Goal: Task Accomplishment & Management: Use online tool/utility

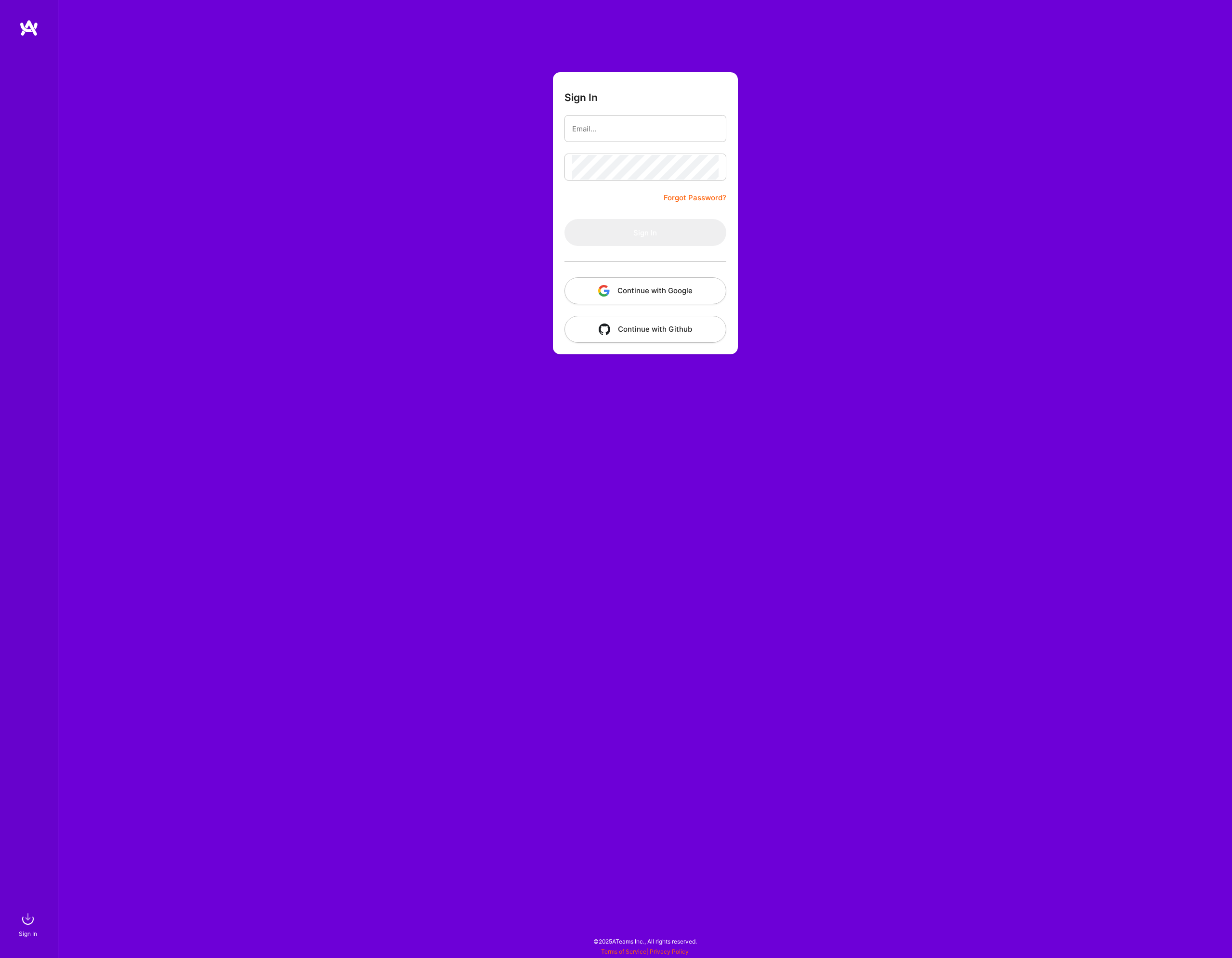
click at [646, 295] on button "Continue with Google" at bounding box center [645, 291] width 162 height 27
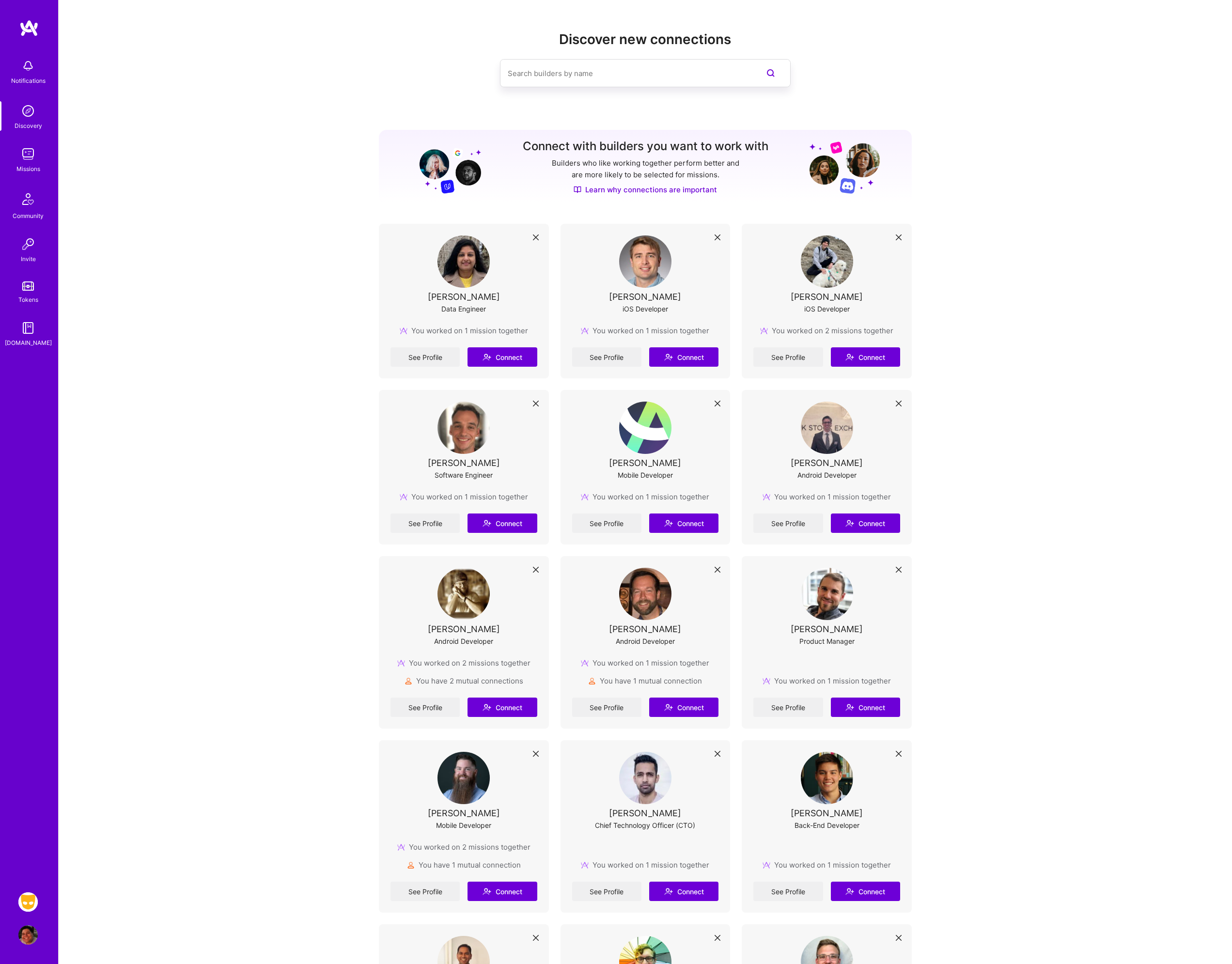
click at [24, 894] on img at bounding box center [28, 902] width 19 height 19
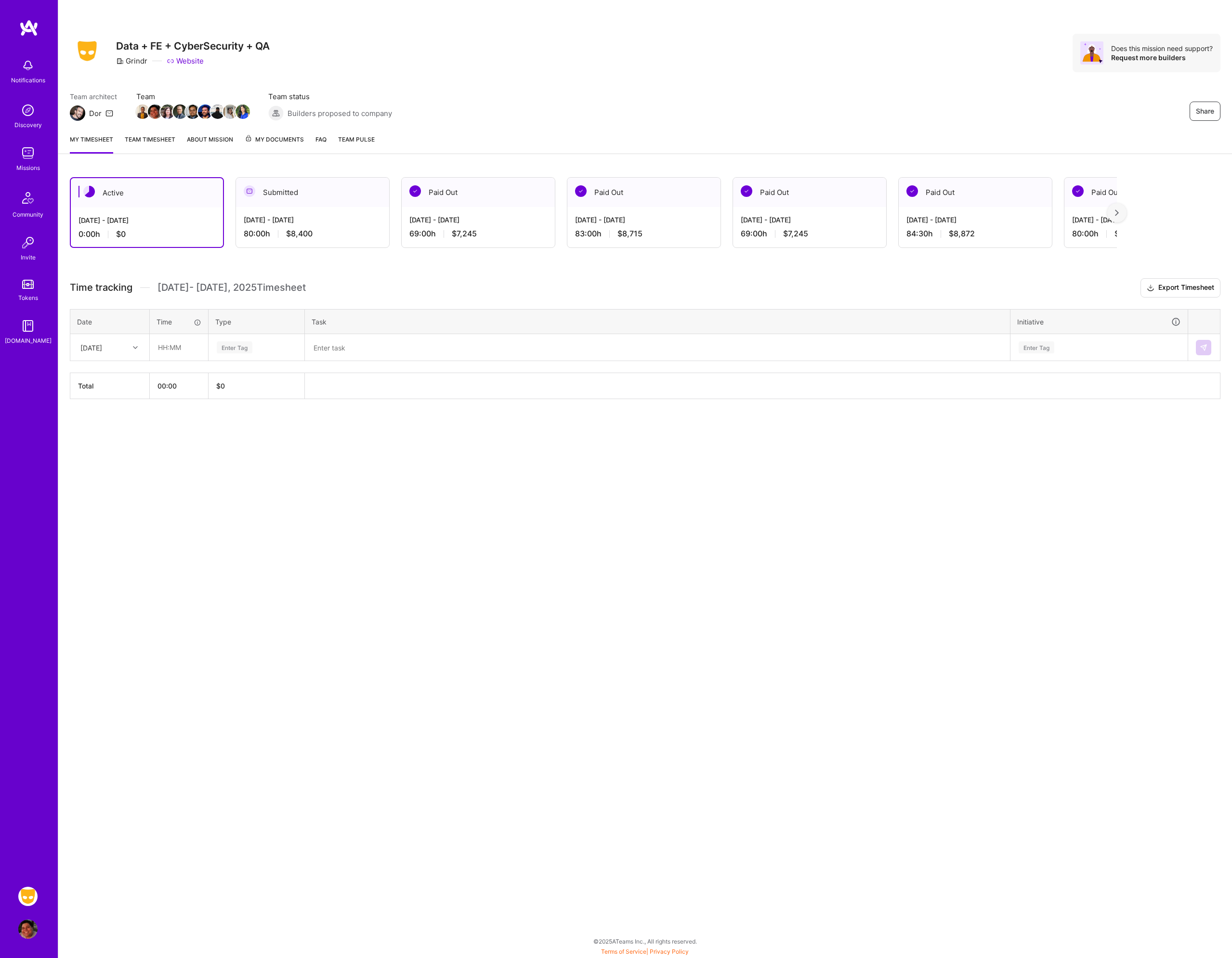
click at [120, 349] on div "[DATE]" at bounding box center [102, 347] width 53 height 16
click at [106, 381] on div "[DATE]" at bounding box center [110, 374] width 78 height 18
click at [174, 352] on input "text" at bounding box center [179, 347] width 57 height 26
type input "05:00"
click at [252, 345] on div "Enter Tag" at bounding box center [235, 347] width 35 height 15
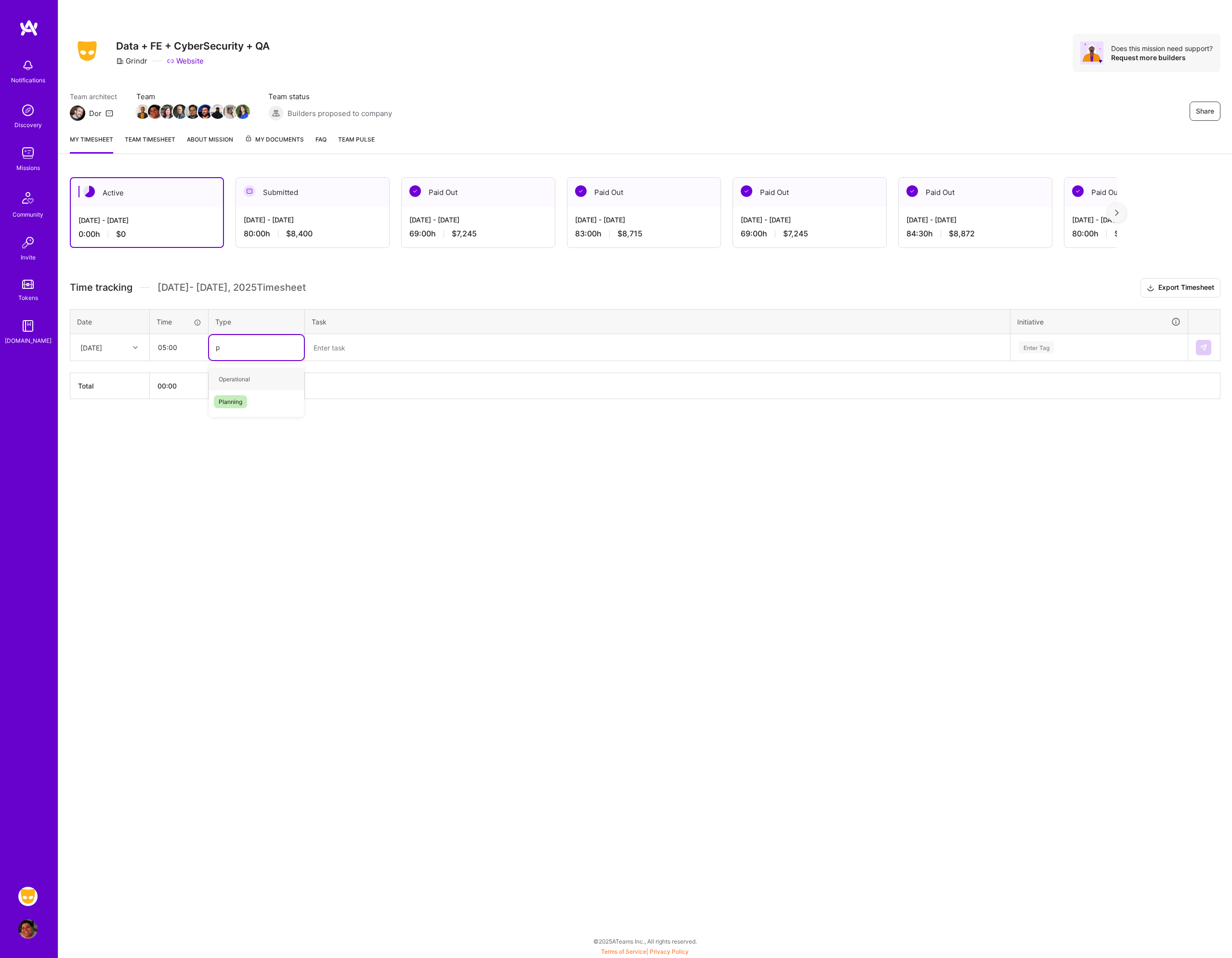
type input "pl"
click at [236, 385] on div "Planning" at bounding box center [257, 379] width 95 height 23
click at [375, 340] on textarea at bounding box center [658, 347] width 703 height 25
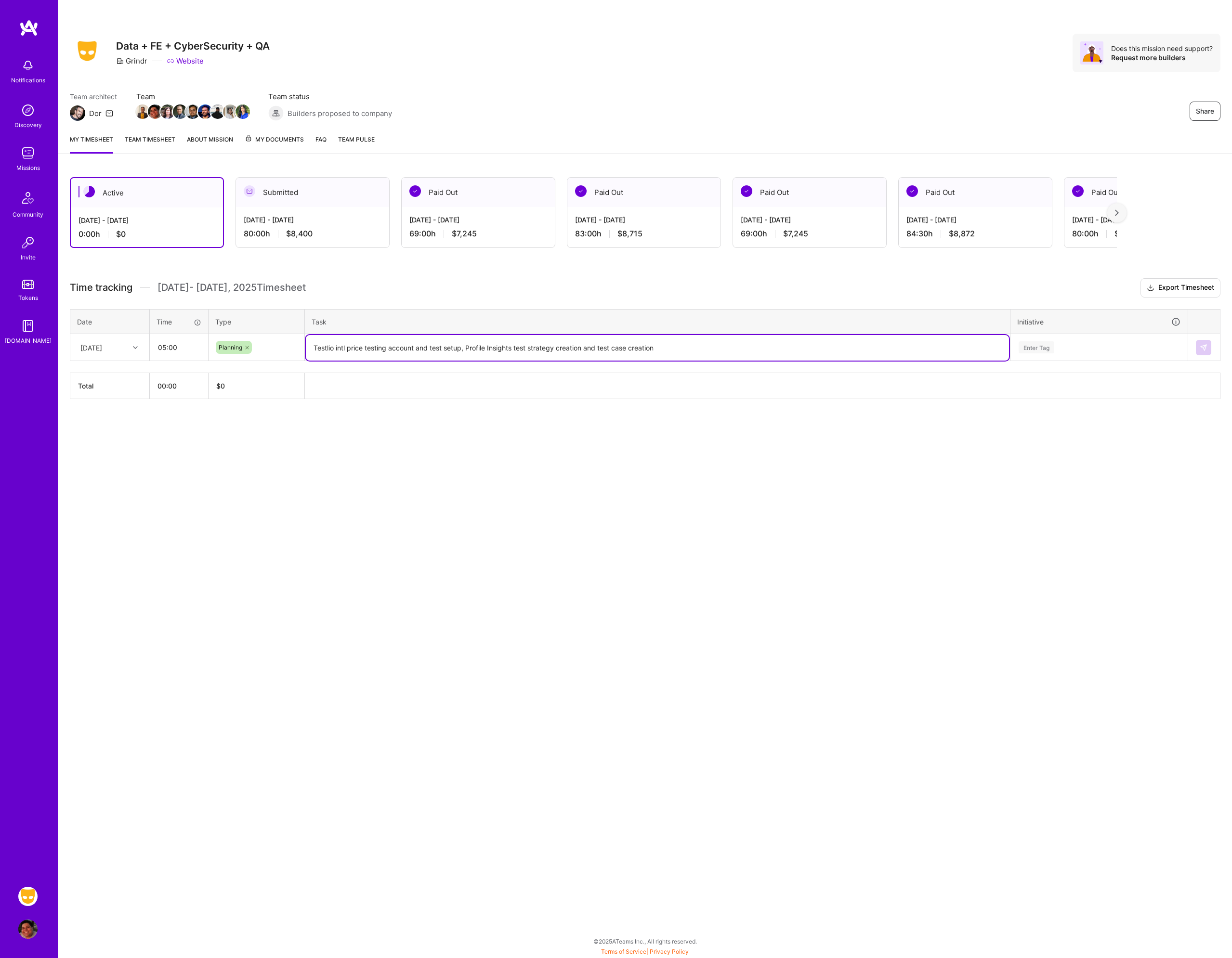
type textarea "Testlio intl price testing account and test setup, Profile Insights test strate…"
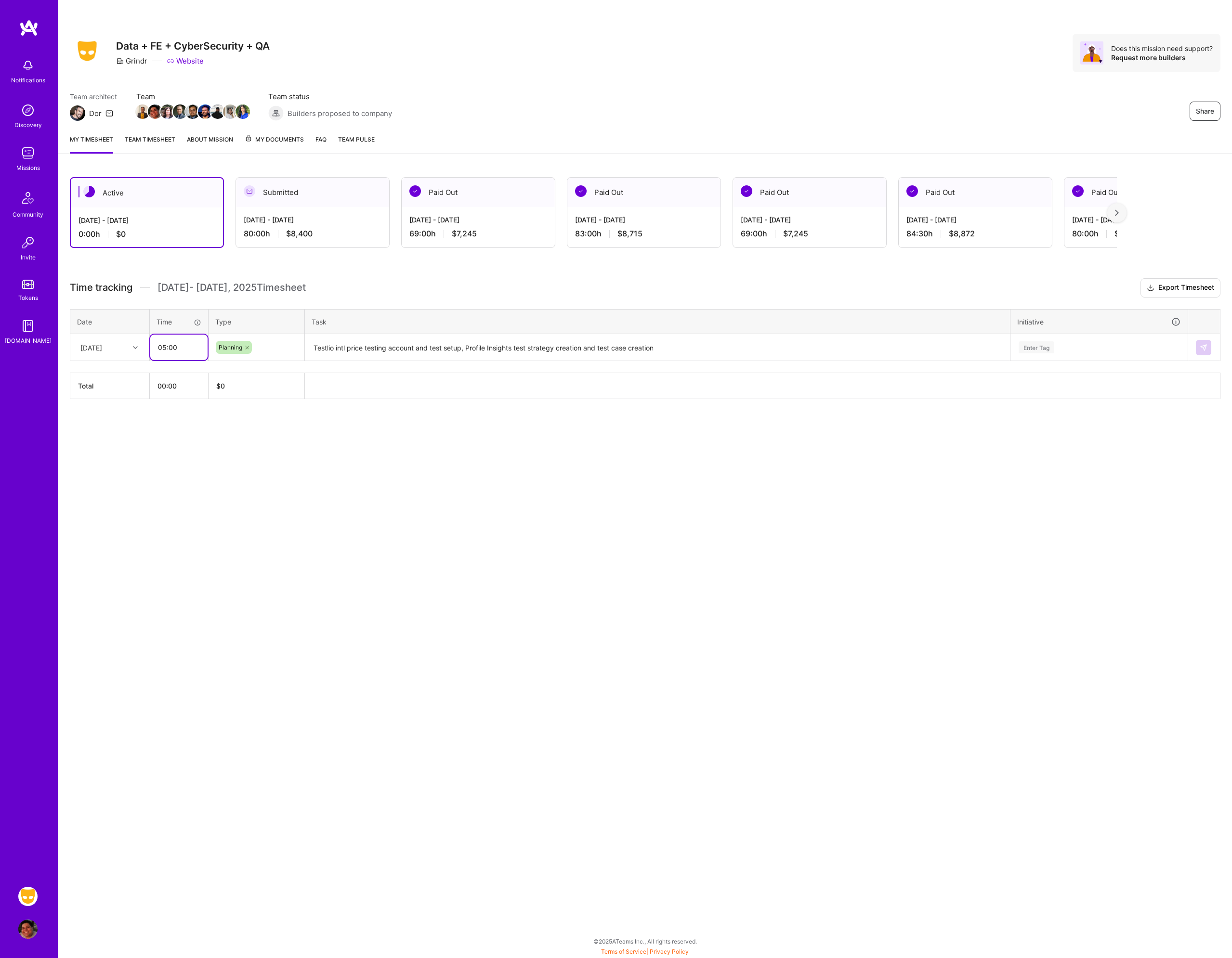
click at [184, 346] on input "05:00" at bounding box center [179, 347] width 57 height 26
type input "08:00"
click at [751, 349] on textarea "Testlio intl price testing account and test setup, Profile Insights test strate…" at bounding box center [658, 348] width 703 height 26
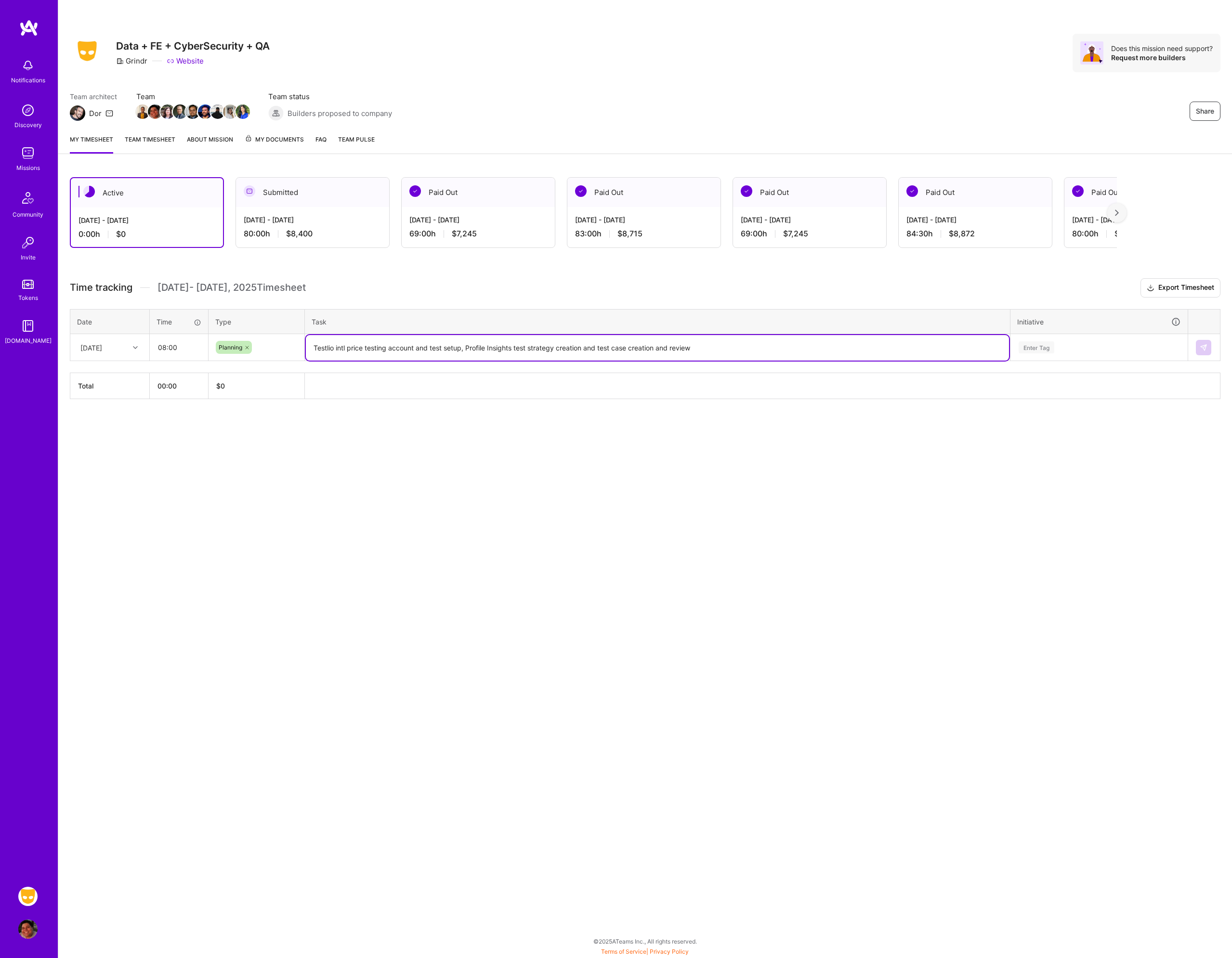
type textarea "Testlio intl price testing account and test setup, Profile Insights test strate…"
click at [169, 354] on input "08:00" at bounding box center [179, 347] width 57 height 26
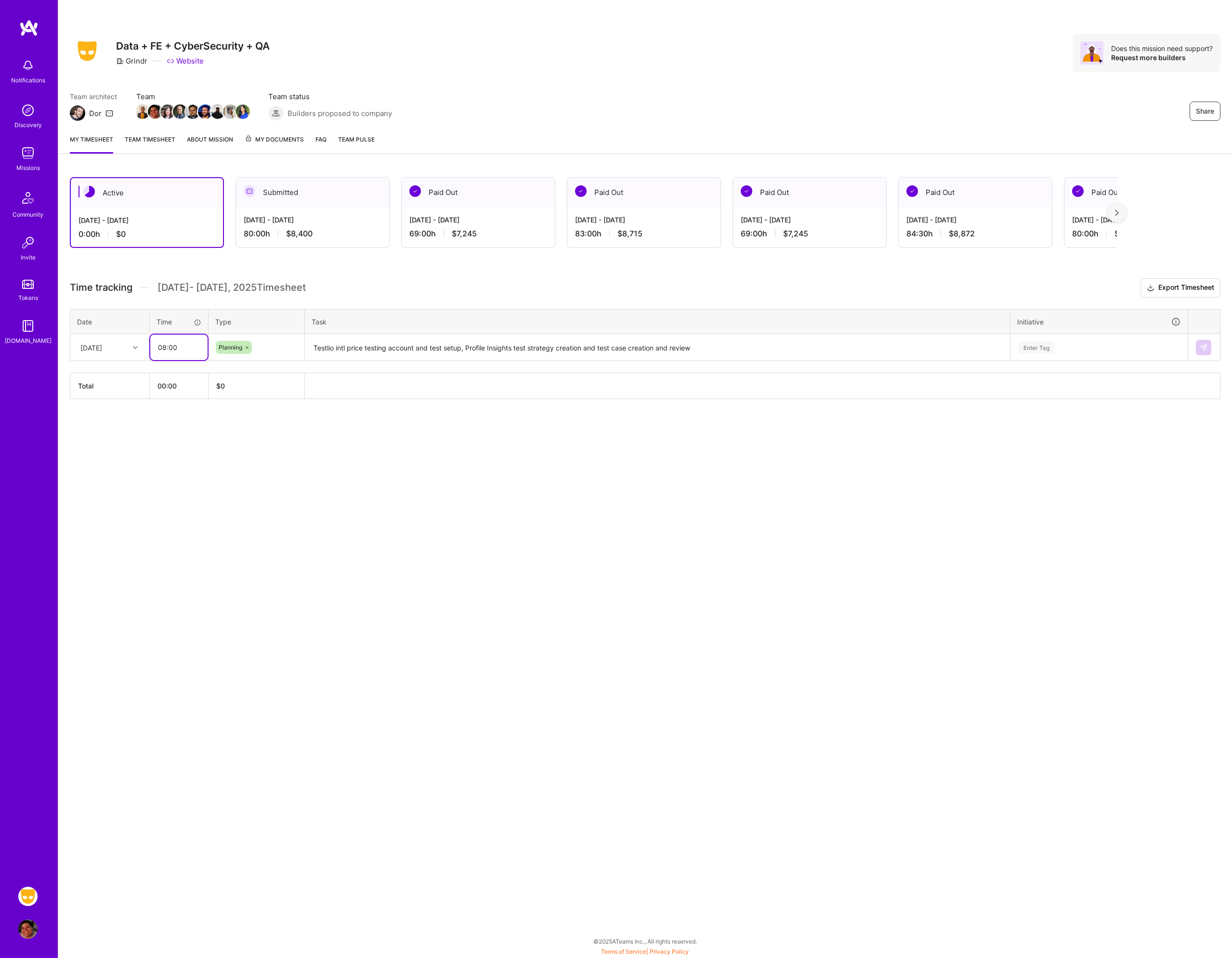
click at [169, 354] on input "08:00" at bounding box center [179, 347] width 57 height 26
type input "06:00"
click at [782, 354] on textarea "Testlio intl price testing account and test setup, Profile Insights test strate…" at bounding box center [658, 348] width 703 height 26
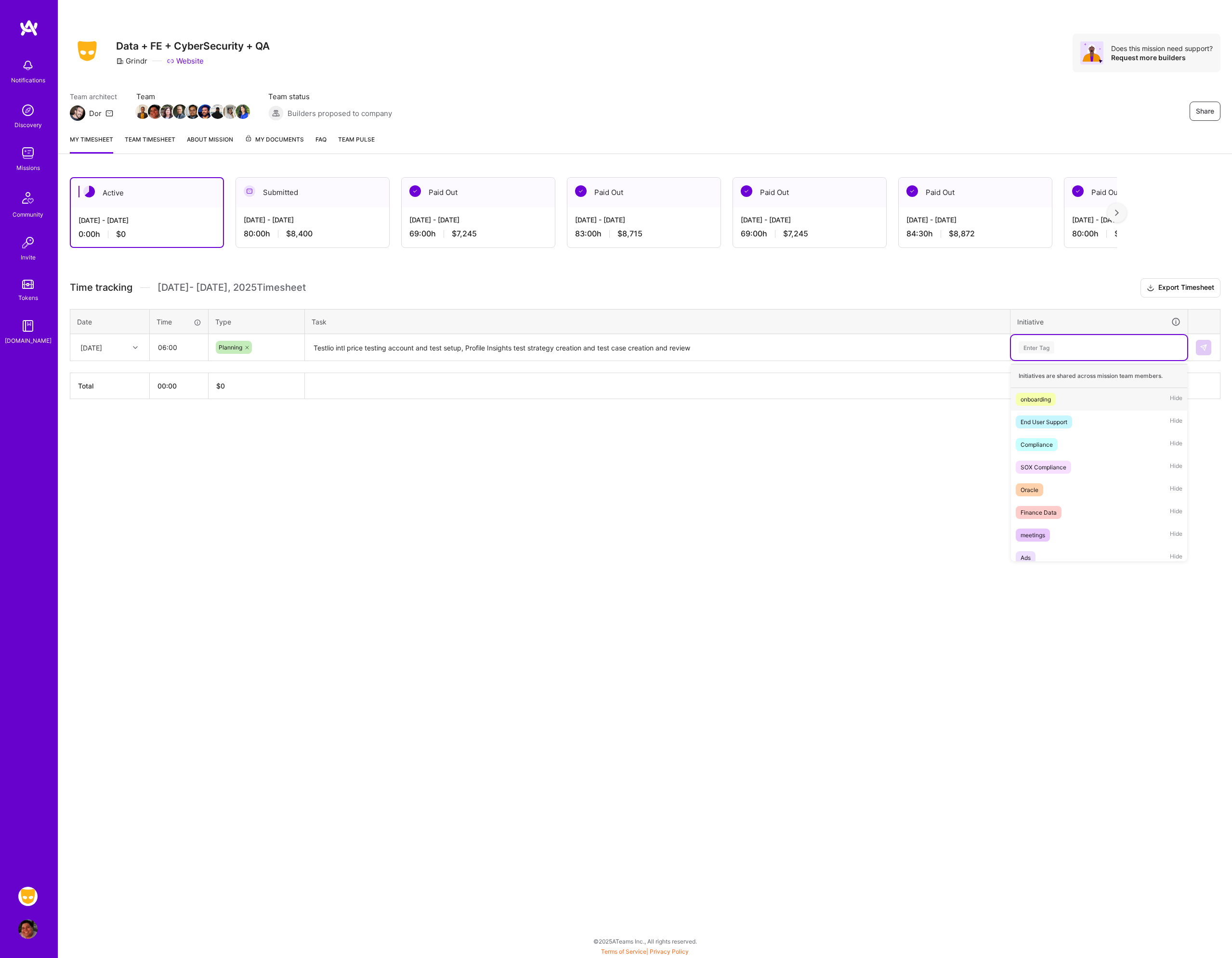
click at [1058, 348] on div "Enter Tag" at bounding box center [1099, 347] width 163 height 12
type input "p"
type input "tes"
click at [1029, 401] on div "testing" at bounding box center [1030, 400] width 18 height 10
click at [1093, 461] on div "Share Data + FE + CyberSecurity + QA Grindr Website Does this mission need supp…" at bounding box center [645, 479] width 1175 height 958
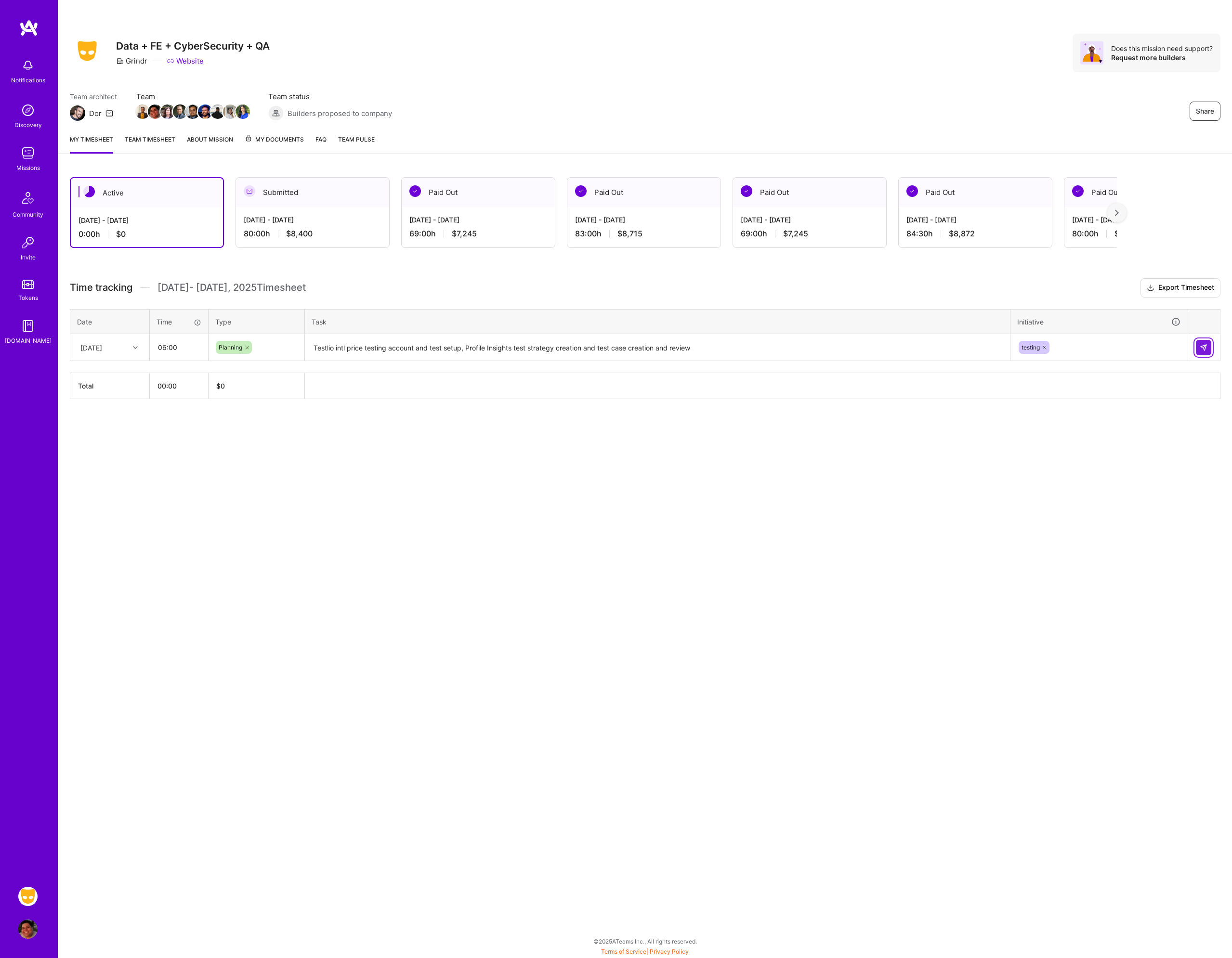
click at [1207, 346] on img at bounding box center [1204, 347] width 8 height 8
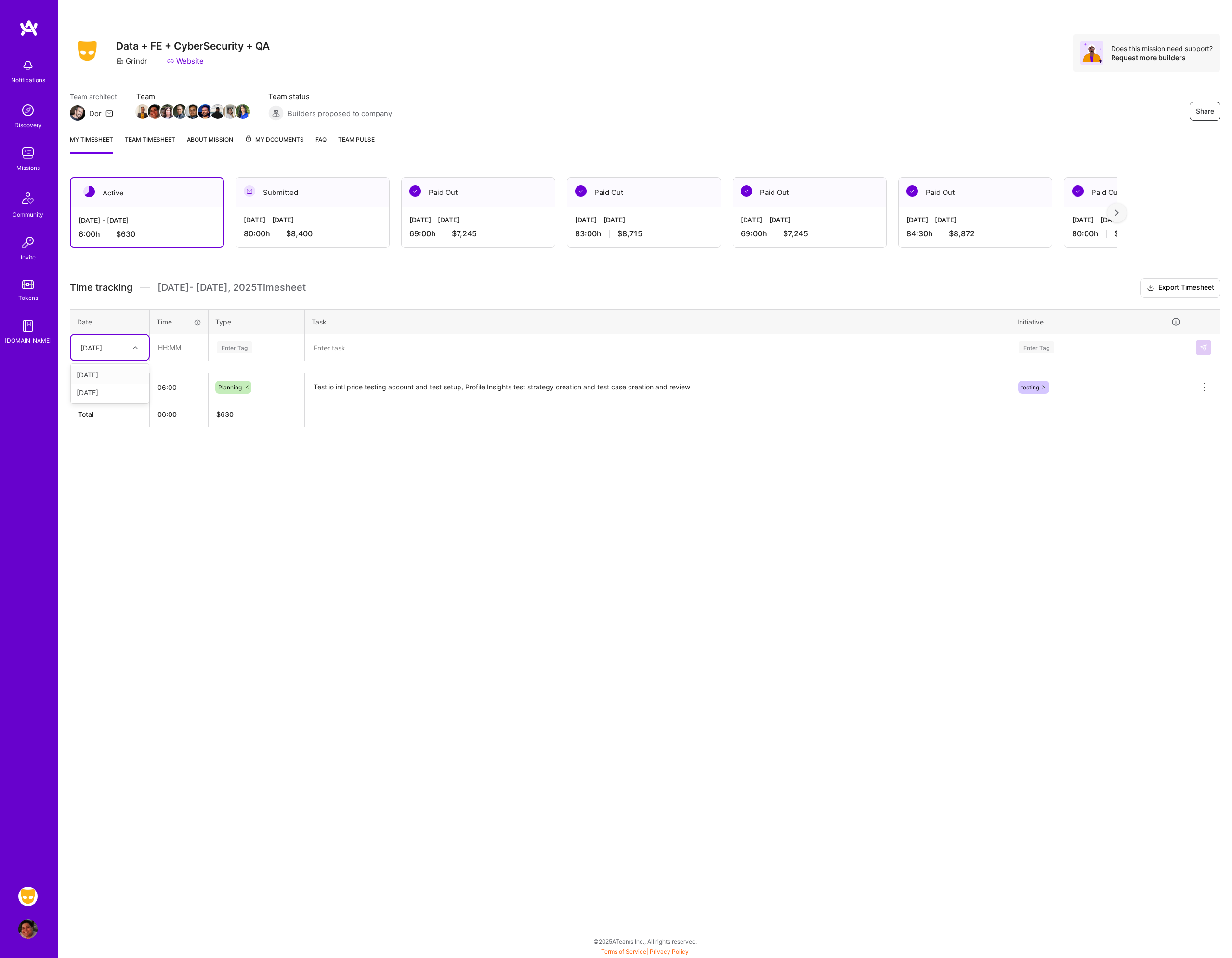
click at [129, 350] on div at bounding box center [136, 348] width 15 height 13
click at [112, 371] on div "[DATE]" at bounding box center [110, 374] width 78 height 18
click at [167, 356] on input "text" at bounding box center [179, 347] width 57 height 26
type input "04:00"
click at [262, 336] on div "Enter Tag" at bounding box center [257, 347] width 95 height 25
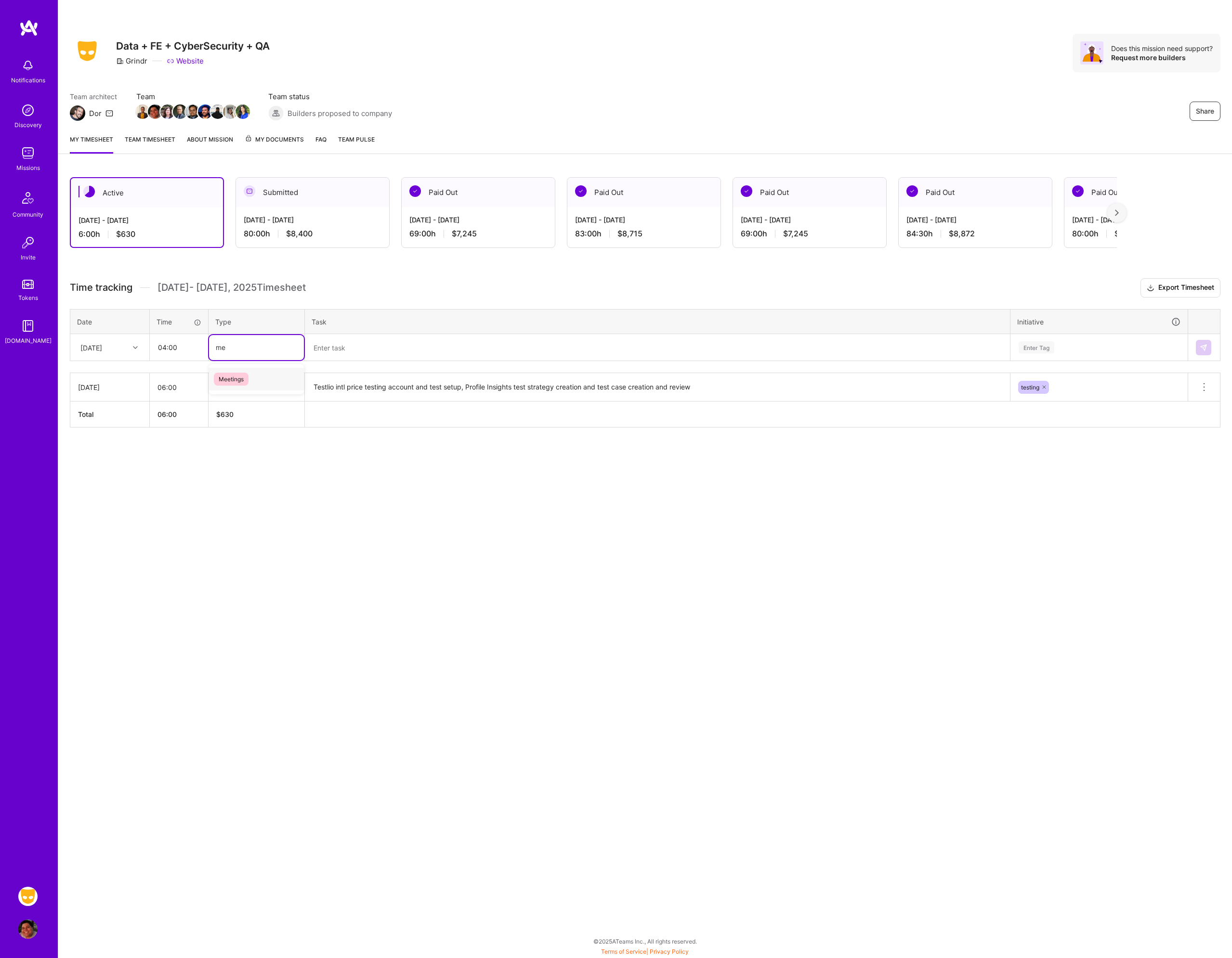
type input "mee"
click at [251, 382] on div "Meetings" at bounding box center [257, 379] width 95 height 23
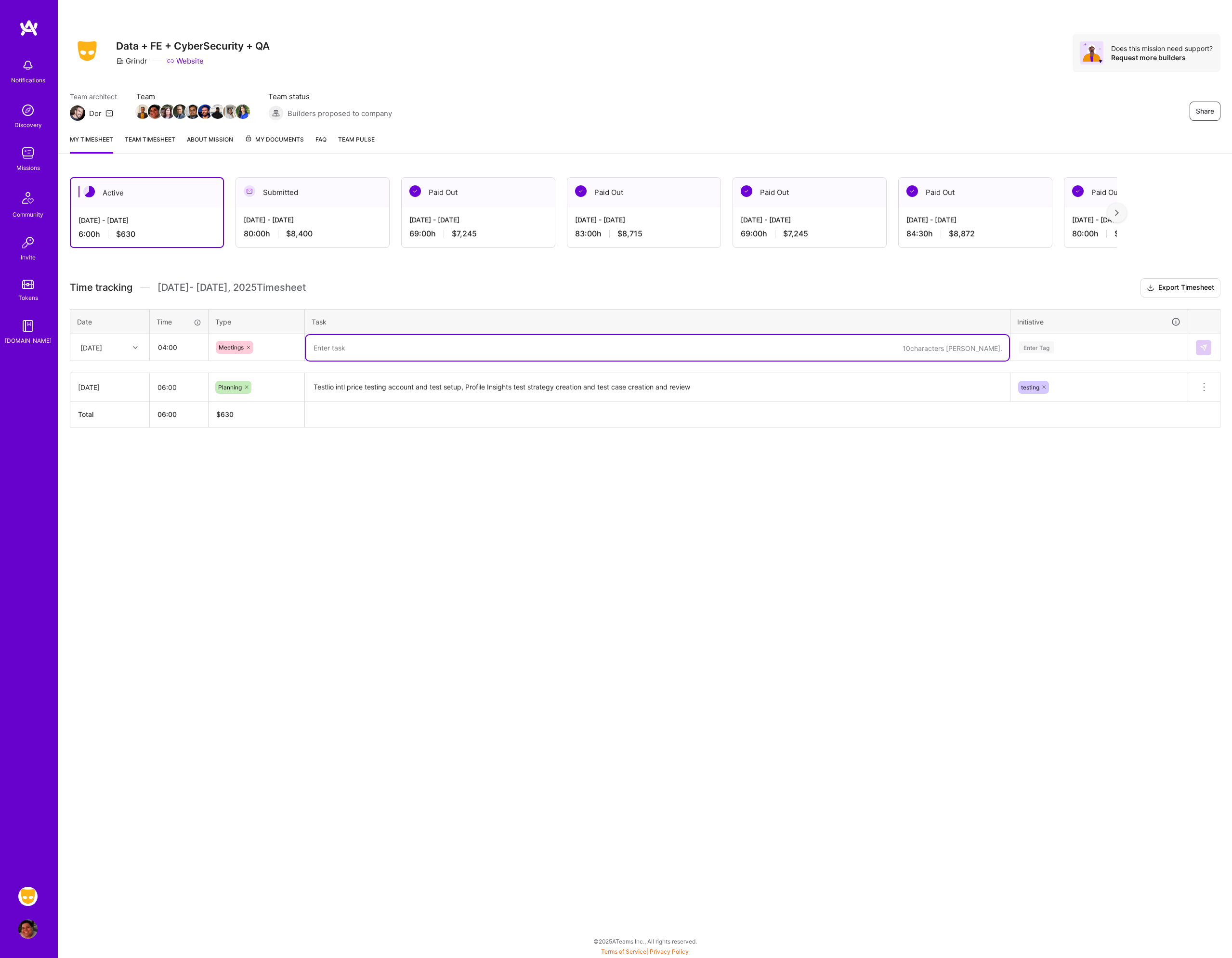
click at [351, 352] on textarea at bounding box center [658, 348] width 703 height 26
type textarea "GAI Bug Bash, Release Management Committee, Testlio Sync, Profile Insights Test…"
click at [1029, 342] on div "Enter Tag" at bounding box center [1036, 347] width 35 height 15
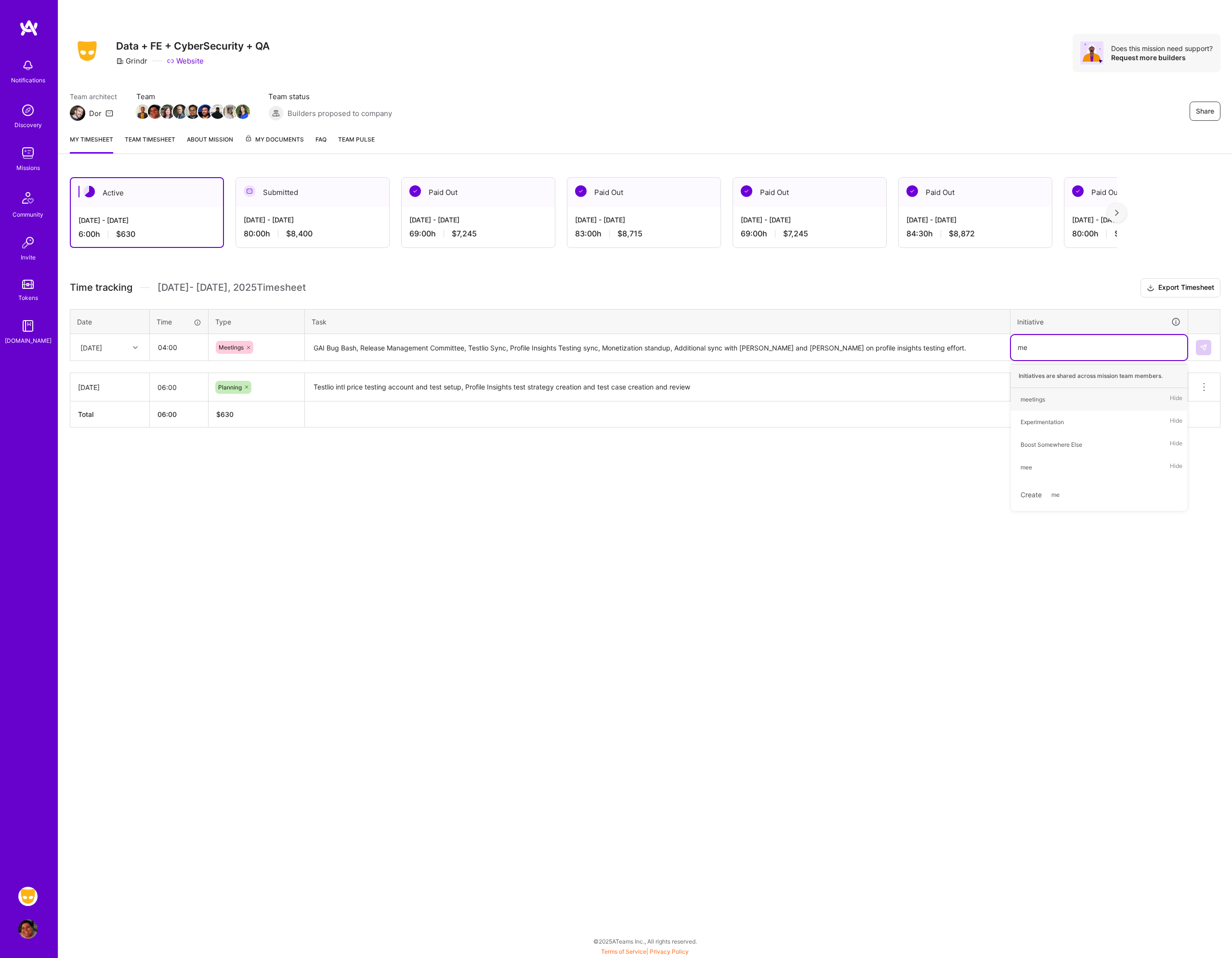
type input "mee"
drag, startPoint x: 1041, startPoint y: 399, endPoint x: 1107, endPoint y: 400, distance: 66.0
click at [1042, 399] on div "meetings" at bounding box center [1033, 400] width 25 height 10
click at [1206, 348] on img at bounding box center [1204, 347] width 8 height 8
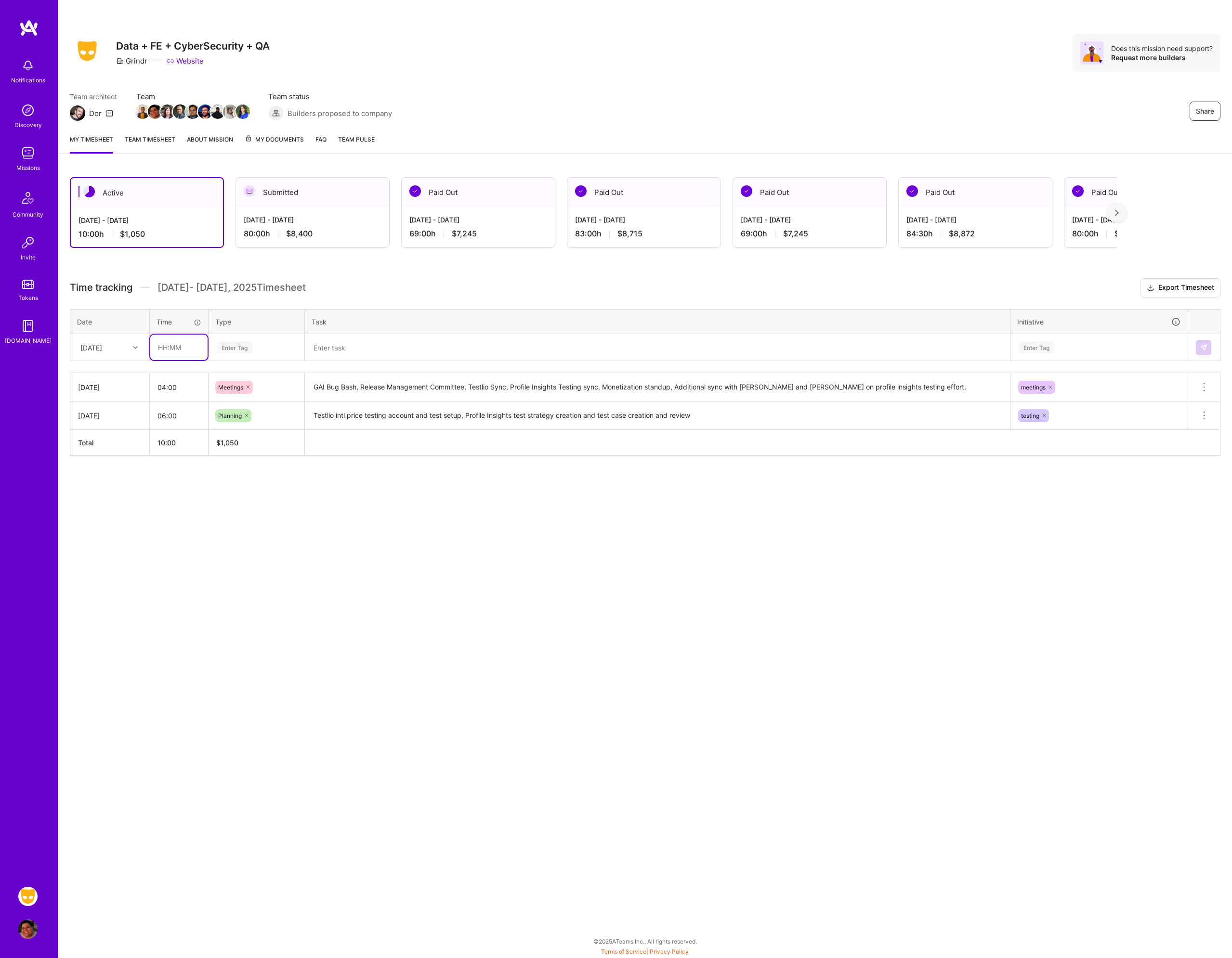
click at [159, 347] on input "text" at bounding box center [179, 347] width 57 height 26
type input "04:00"
click at [276, 354] on div "Enter Tag" at bounding box center [257, 347] width 95 height 25
type input "tes"
click at [254, 380] on div "Testing" at bounding box center [257, 379] width 95 height 23
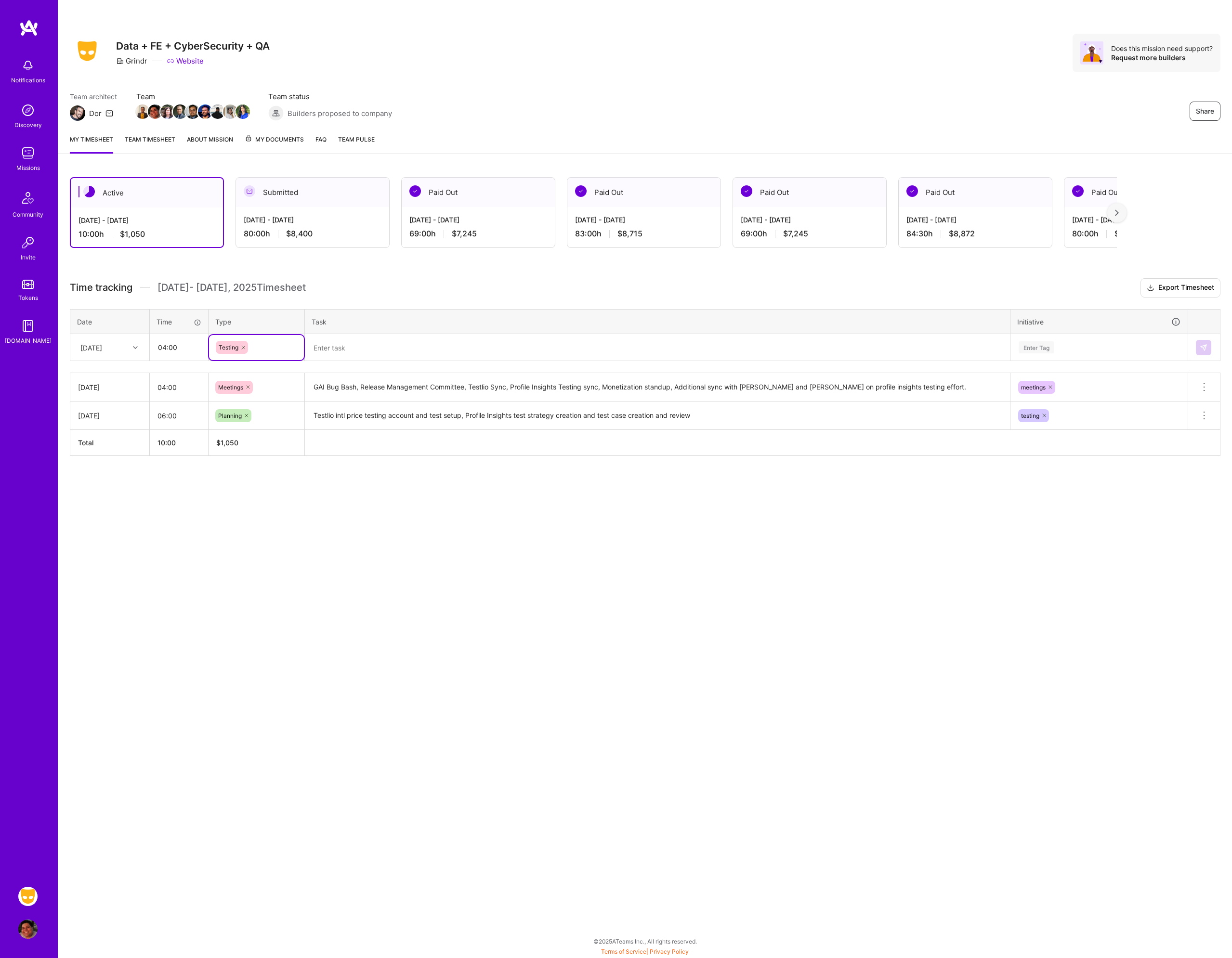
click at [341, 354] on textarea at bounding box center [658, 348] width 703 height 26
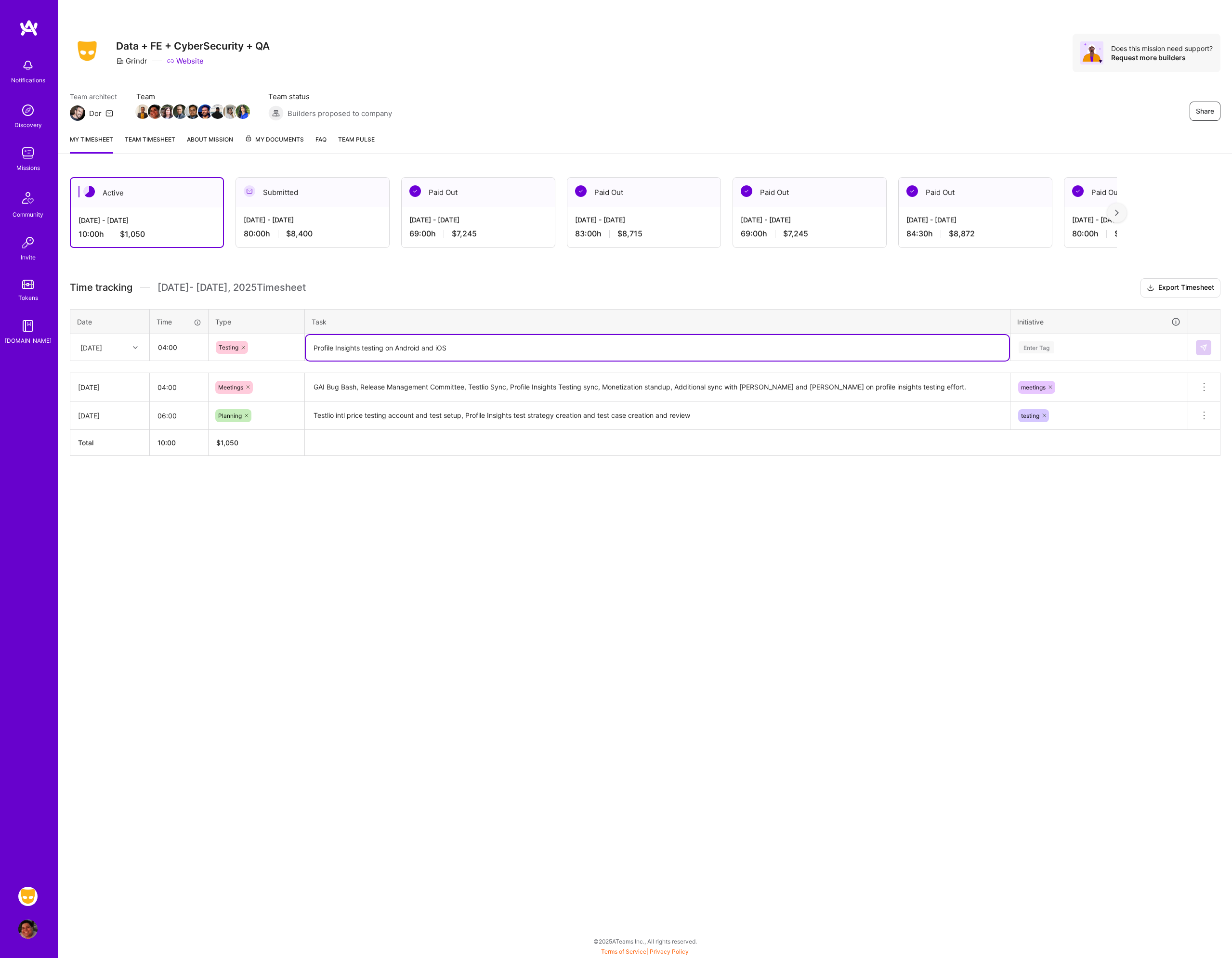
type textarea "Profile Insights testing on Android and iOS"
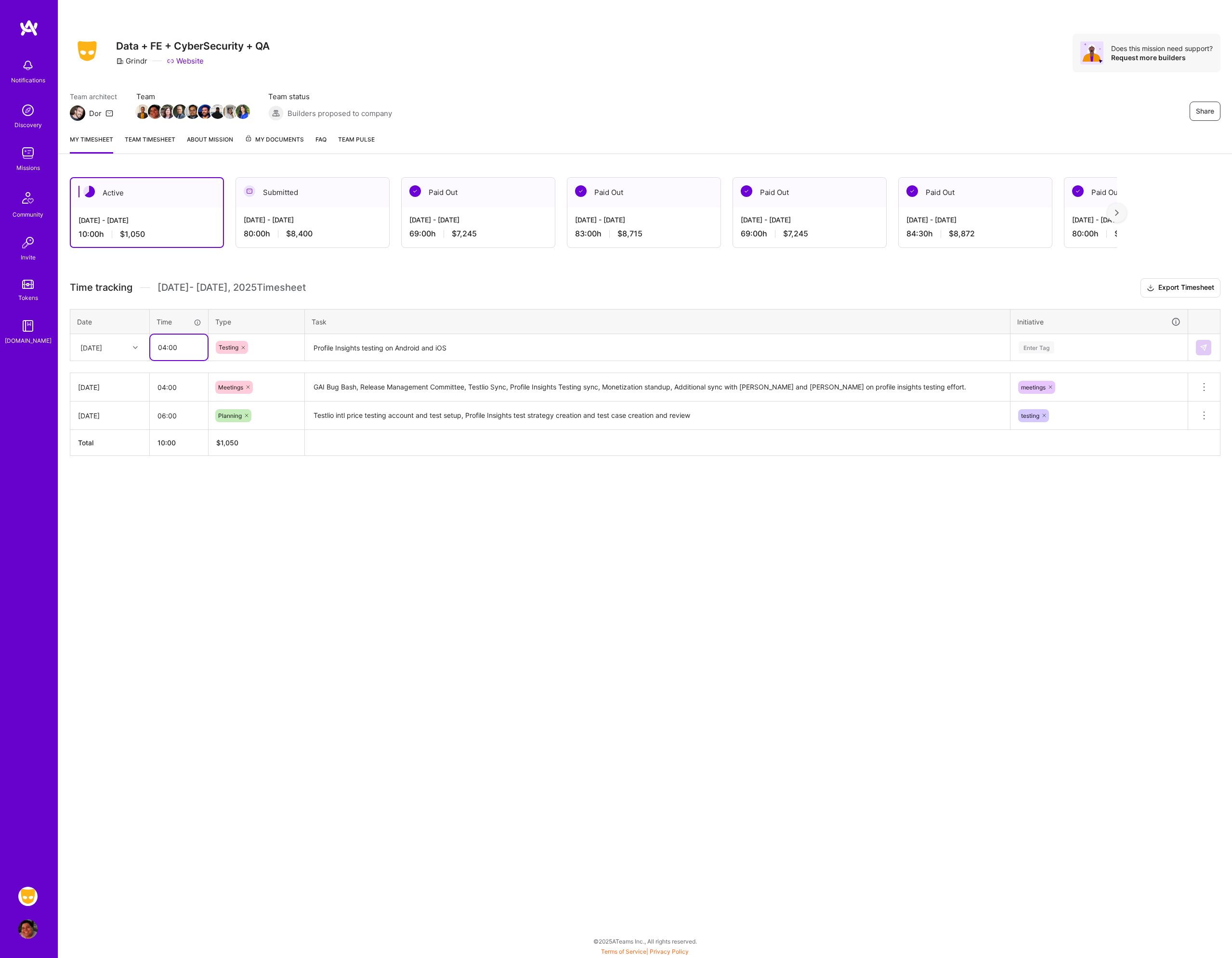
click at [177, 351] on input "04:00" at bounding box center [179, 347] width 57 height 26
type input "03:00"
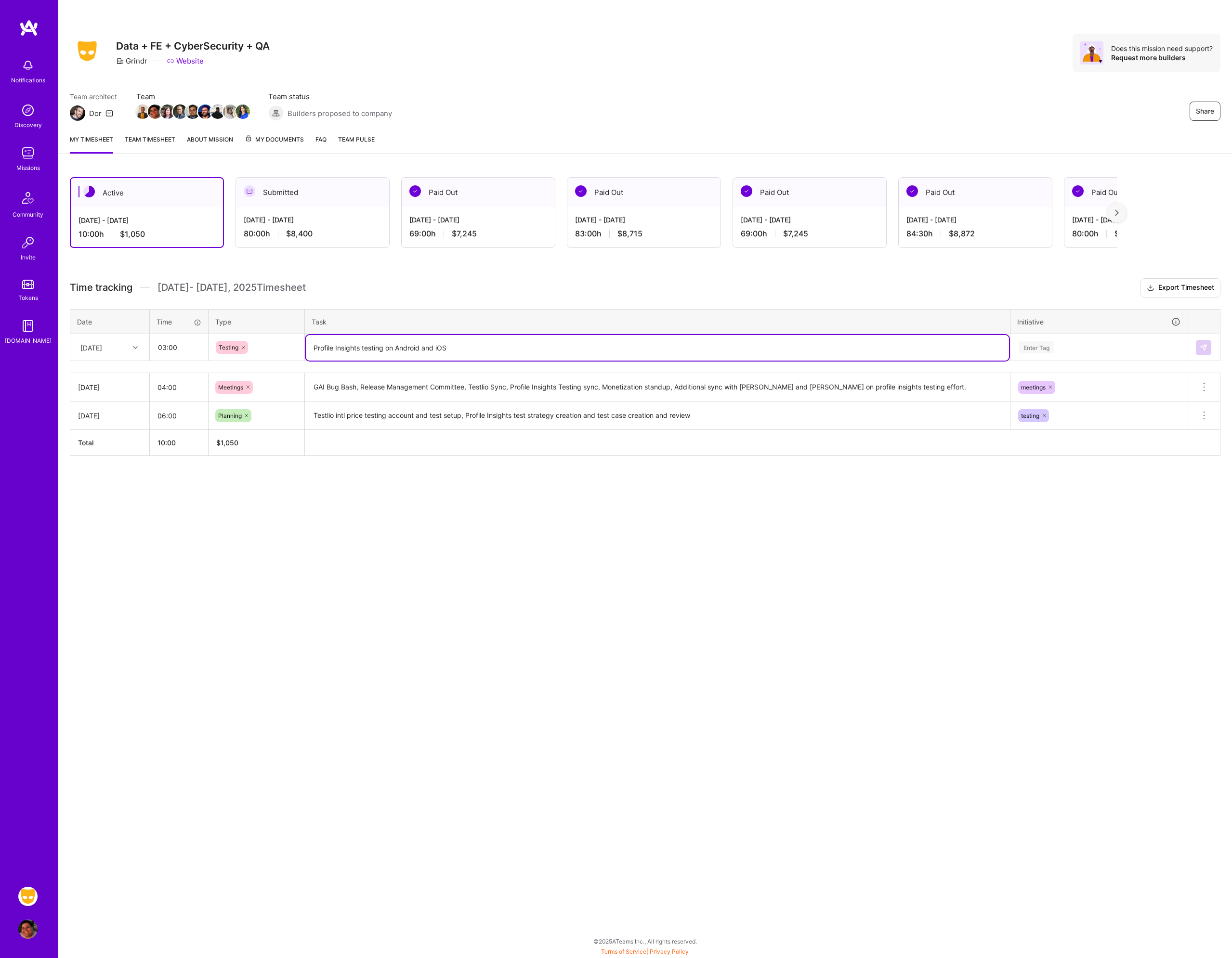
click at [475, 354] on textarea "Profile Insights testing on Android and iOS" at bounding box center [658, 348] width 703 height 26
click at [1082, 359] on div "Enter Tag" at bounding box center [1099, 347] width 177 height 25
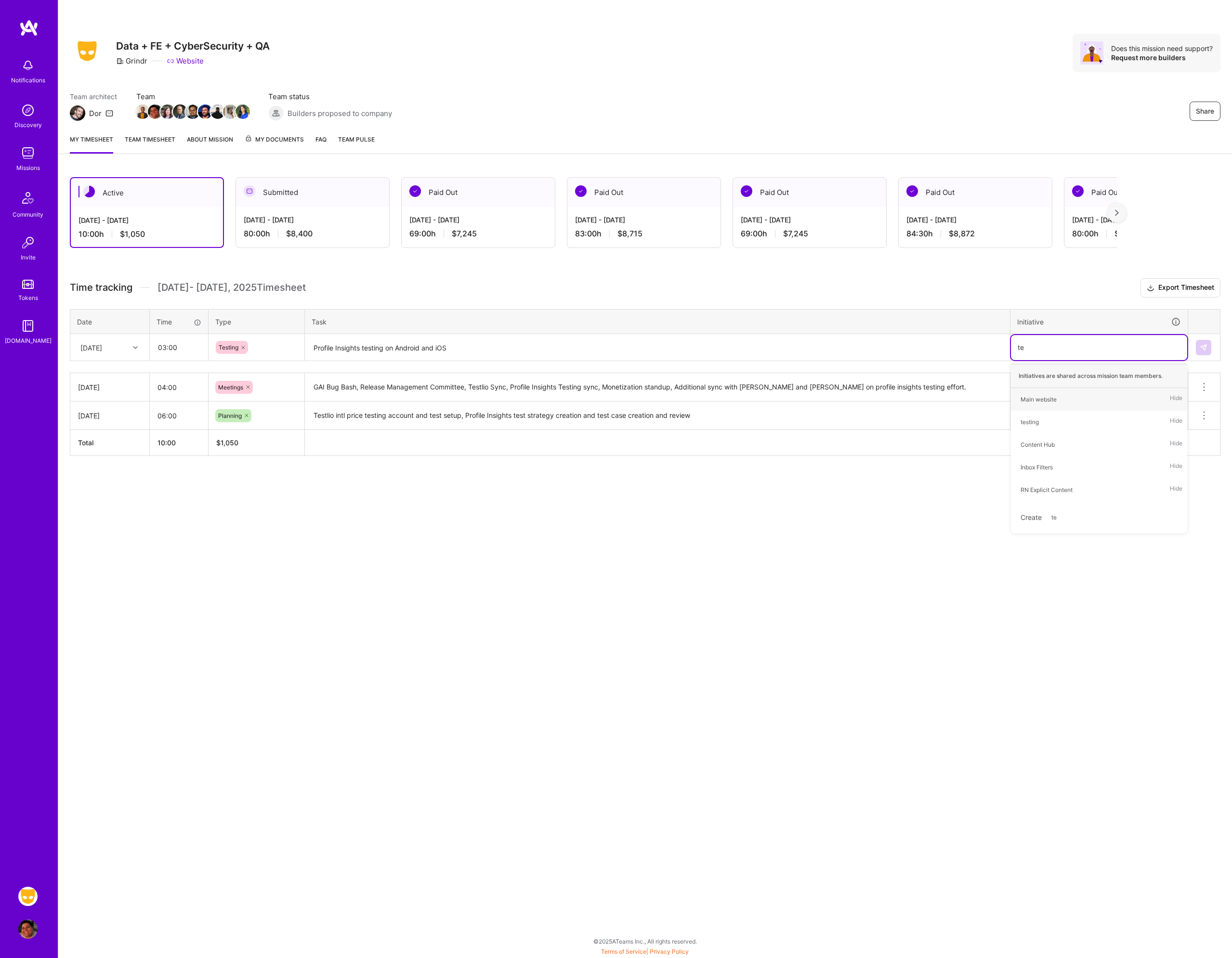
type input "tes"
click at [1035, 402] on div "testing" at bounding box center [1030, 400] width 18 height 10
click at [1196, 351] on td at bounding box center [1205, 348] width 33 height 27
click at [1212, 344] on div at bounding box center [1204, 348] width 16 height 16
click at [1209, 346] on button at bounding box center [1204, 348] width 16 height 16
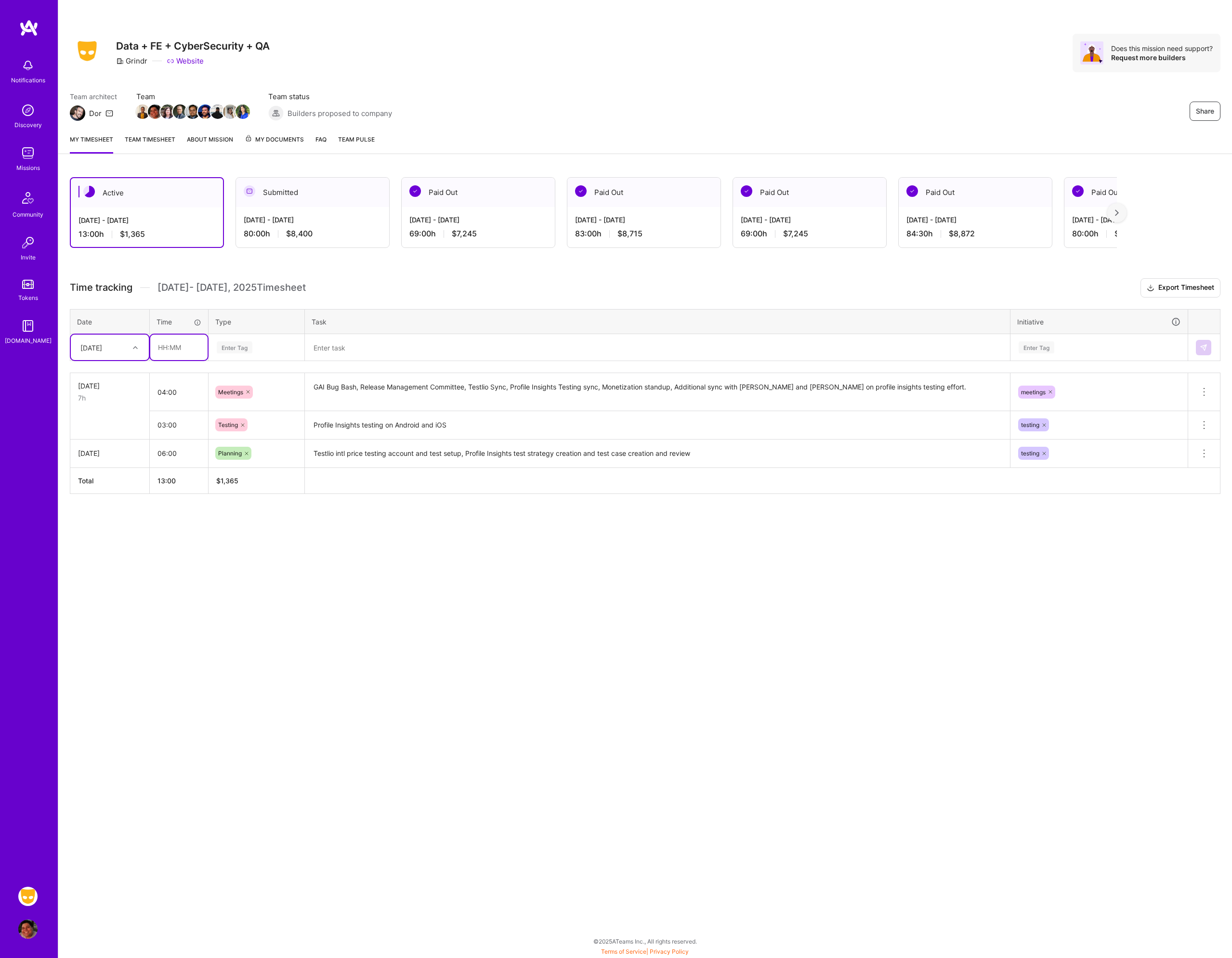
click at [155, 356] on input "text" at bounding box center [179, 347] width 57 height 26
type input "01:00"
click at [261, 345] on div "Enter Tag" at bounding box center [256, 347] width 82 height 12
type input "t"
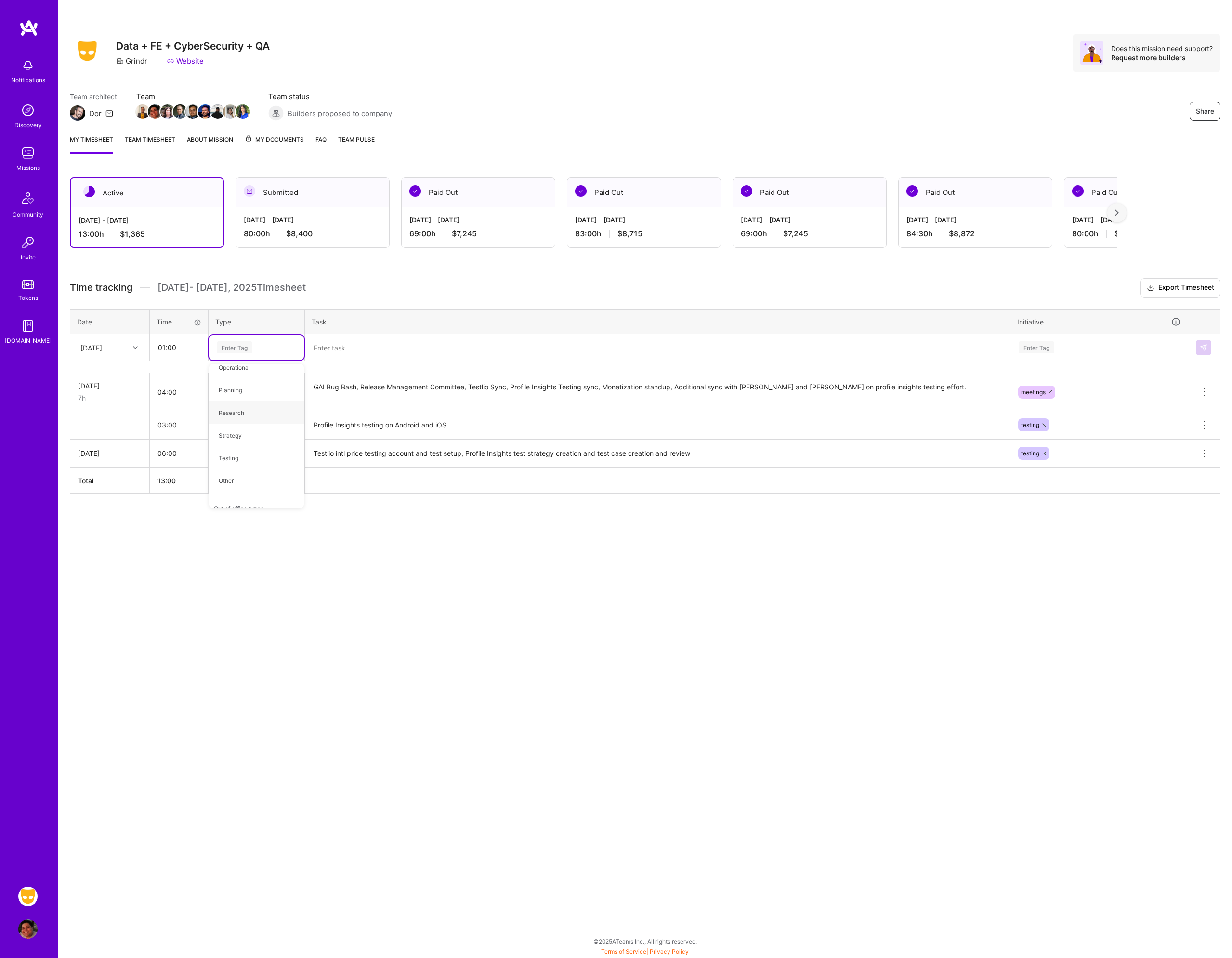
click at [179, 407] on td "04:00" at bounding box center [179, 393] width 59 height 38
click at [183, 388] on input "04:00" at bounding box center [179, 393] width 58 height 26
type input "05:00"
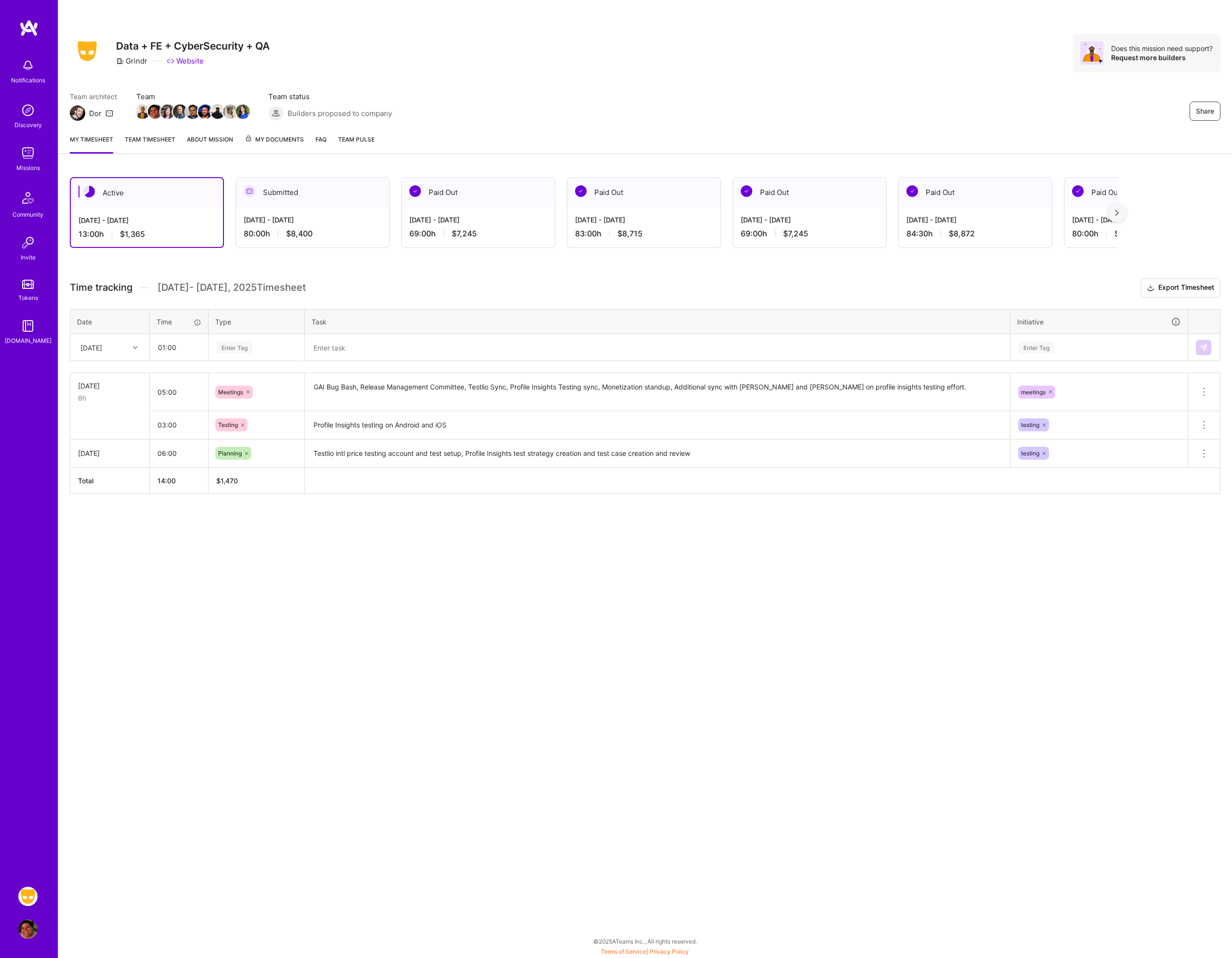
click at [948, 396] on textarea "GAI Bug Bash, Release Management Committee, Testlio Sync, Profile Insights Test…" at bounding box center [658, 392] width 703 height 36
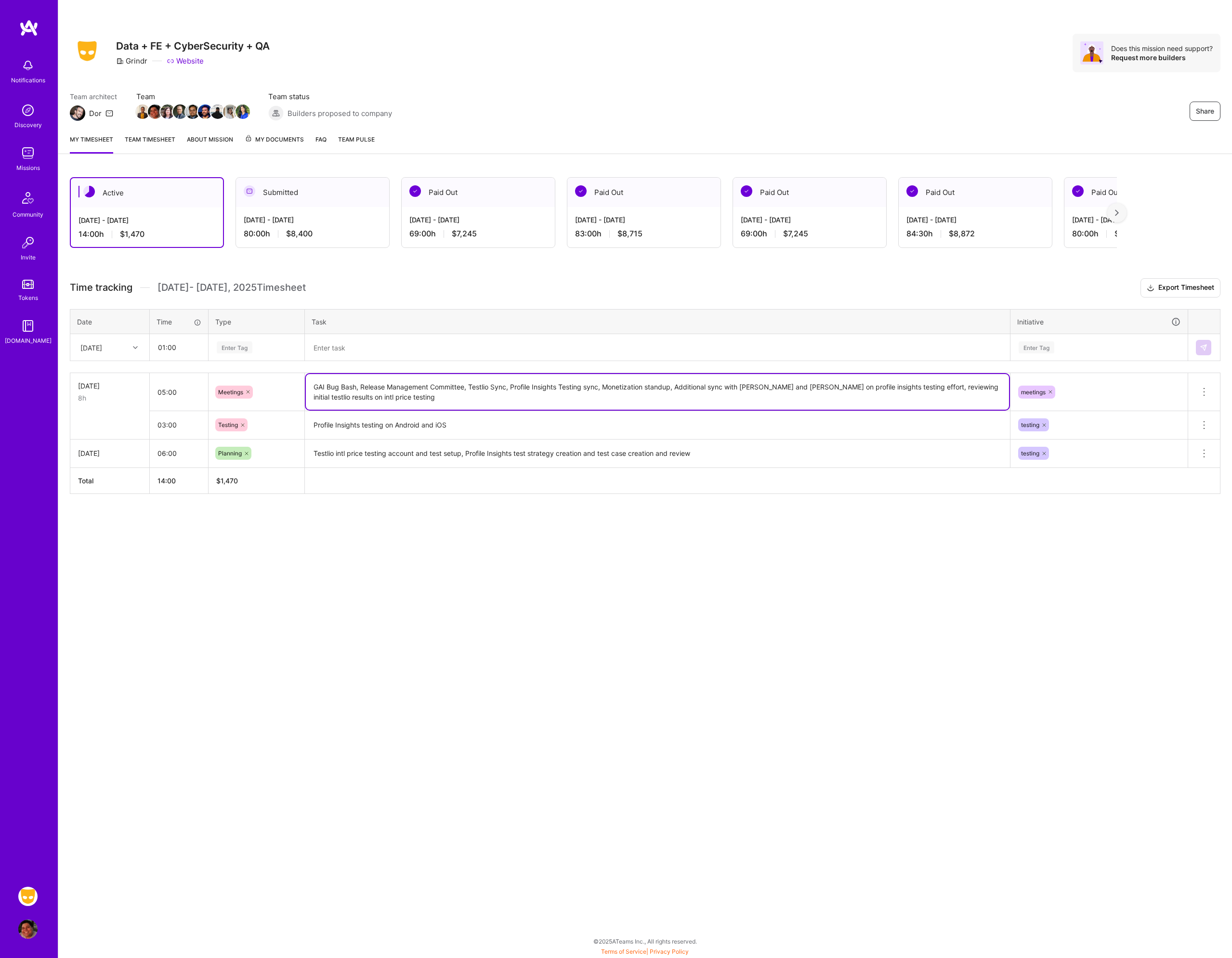
type textarea "GAI Bug Bash, Release Management Committee, Testlio Sync, Profile Insights Test…"
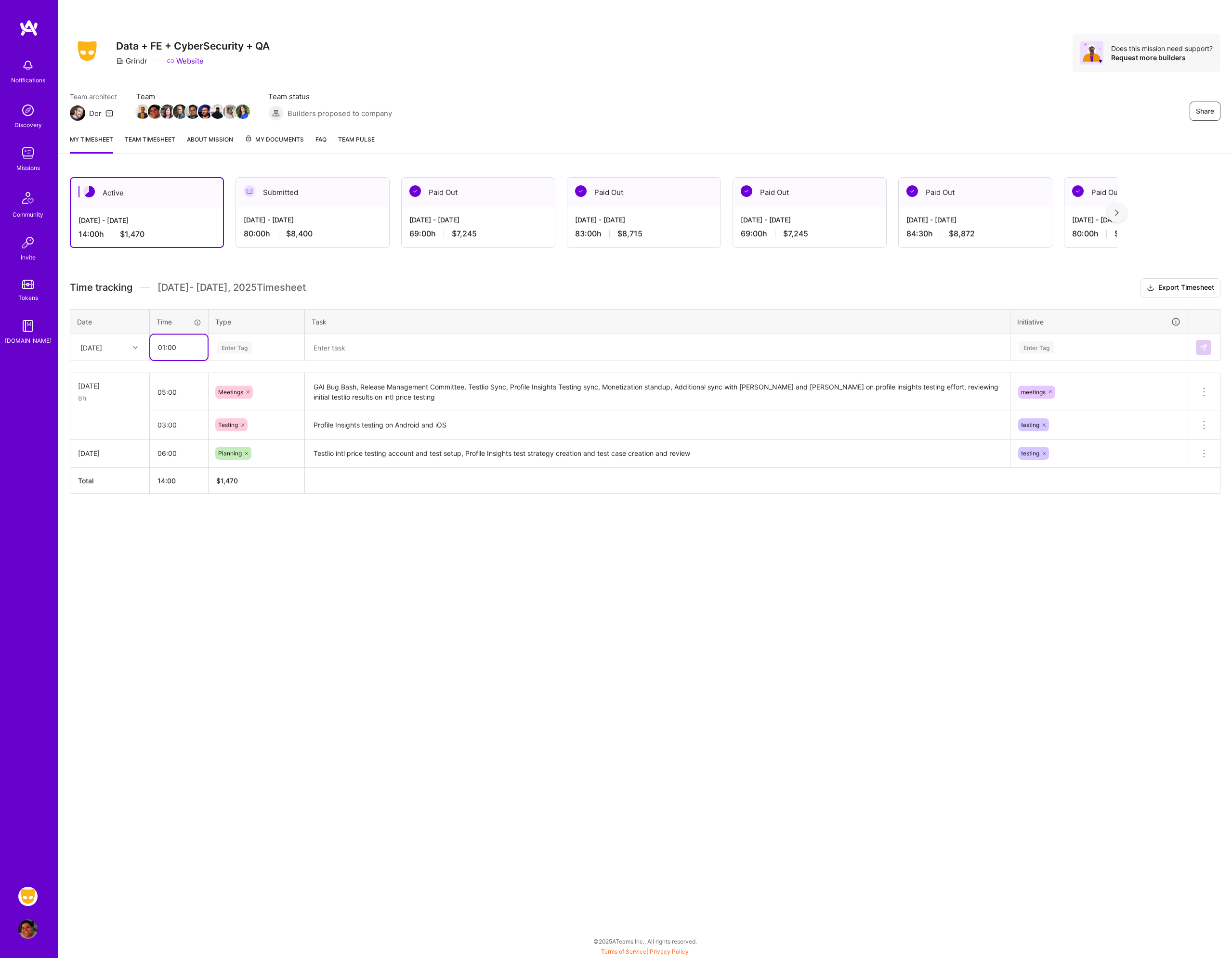
click at [183, 348] on input "01:00" at bounding box center [179, 347] width 57 height 26
click at [121, 347] on div "[DATE]" at bounding box center [102, 347] width 53 height 16
click at [113, 390] on div "[DATE]" at bounding box center [110, 393] width 78 height 18
click at [199, 342] on input "01:00" at bounding box center [179, 347] width 57 height 26
click at [186, 346] on input "01:00" at bounding box center [179, 347] width 57 height 26
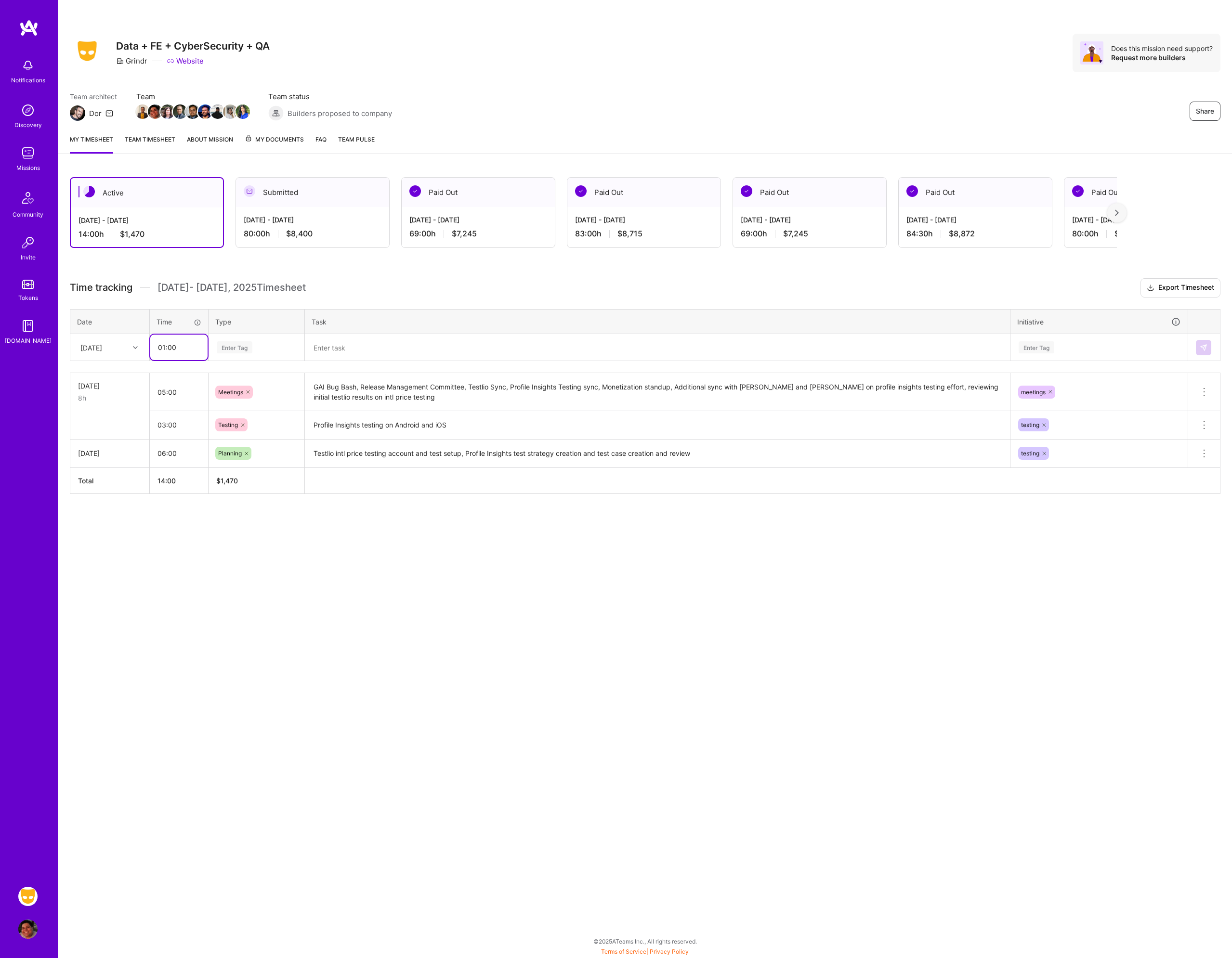
click at [186, 346] on input "01:00" at bounding box center [179, 347] width 57 height 26
click at [432, 839] on div "Share Data + FE + CyberSecurity + QA Grindr Website Does this mission need supp…" at bounding box center [645, 479] width 1175 height 958
click at [410, 714] on div "Share Data + FE + CyberSecurity + QA Grindr Website Does this mission need supp…" at bounding box center [645, 479] width 1175 height 958
click at [322, 581] on div "Share Data + FE + CyberSecurity + QA Grindr Website Does this mission need supp…" at bounding box center [645, 479] width 1175 height 958
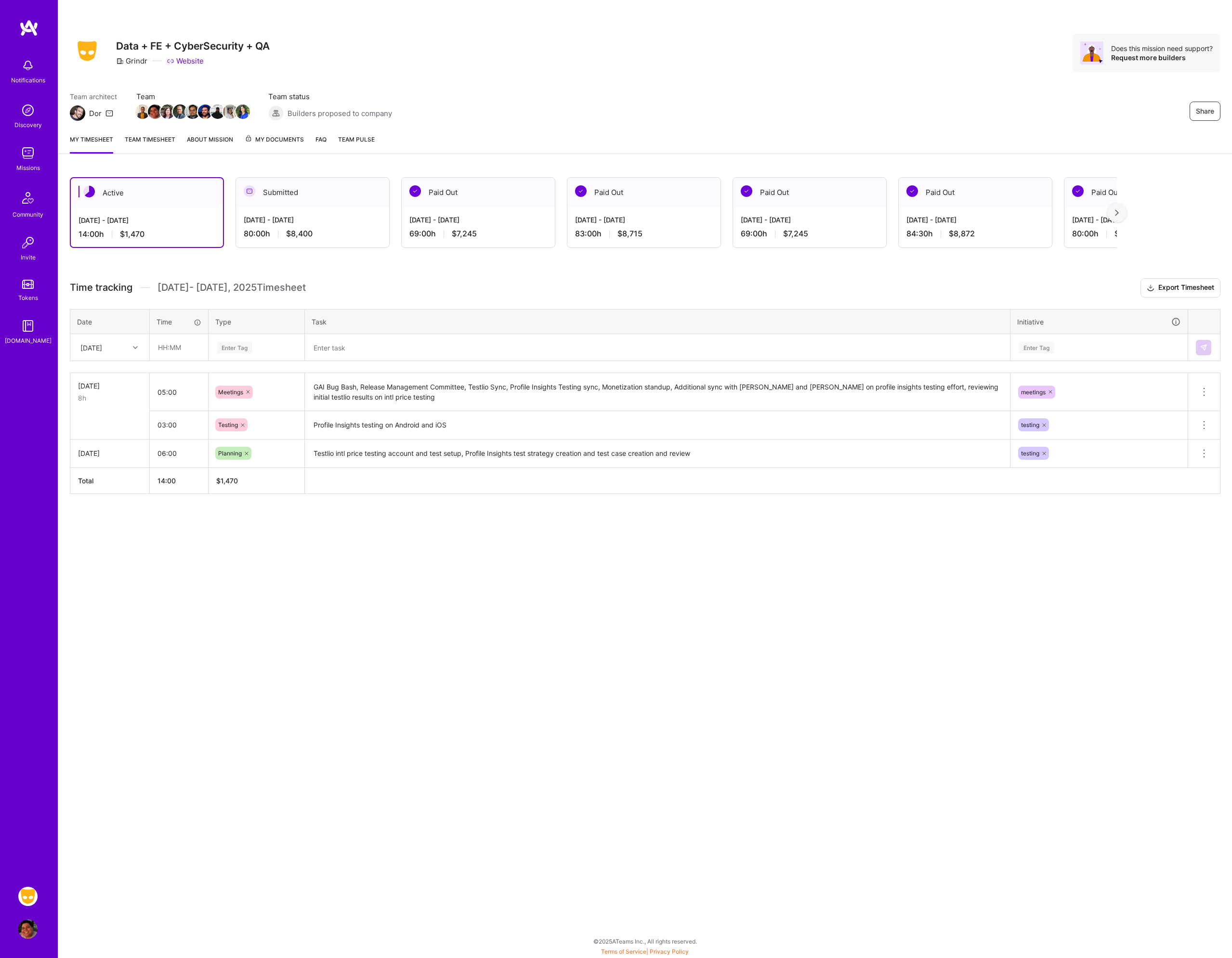
click at [364, 616] on div "Share Data + FE + CyberSecurity + QA Grindr Website Does this mission need supp…" at bounding box center [645, 479] width 1175 height 958
click at [277, 542] on div "Share Data + FE + CyberSecurity + QA Grindr Website Does this mission need supp…" at bounding box center [645, 479] width 1175 height 958
click at [441, 731] on div "Share Data + FE + CyberSecurity + QA Grindr Website Does this mission need supp…" at bounding box center [645, 479] width 1175 height 958
click at [623, 713] on div "Share Data + FE + CyberSecurity + QA Grindr Website Does this mission need supp…" at bounding box center [645, 479] width 1175 height 958
